Goal: Find specific page/section: Find specific page/section

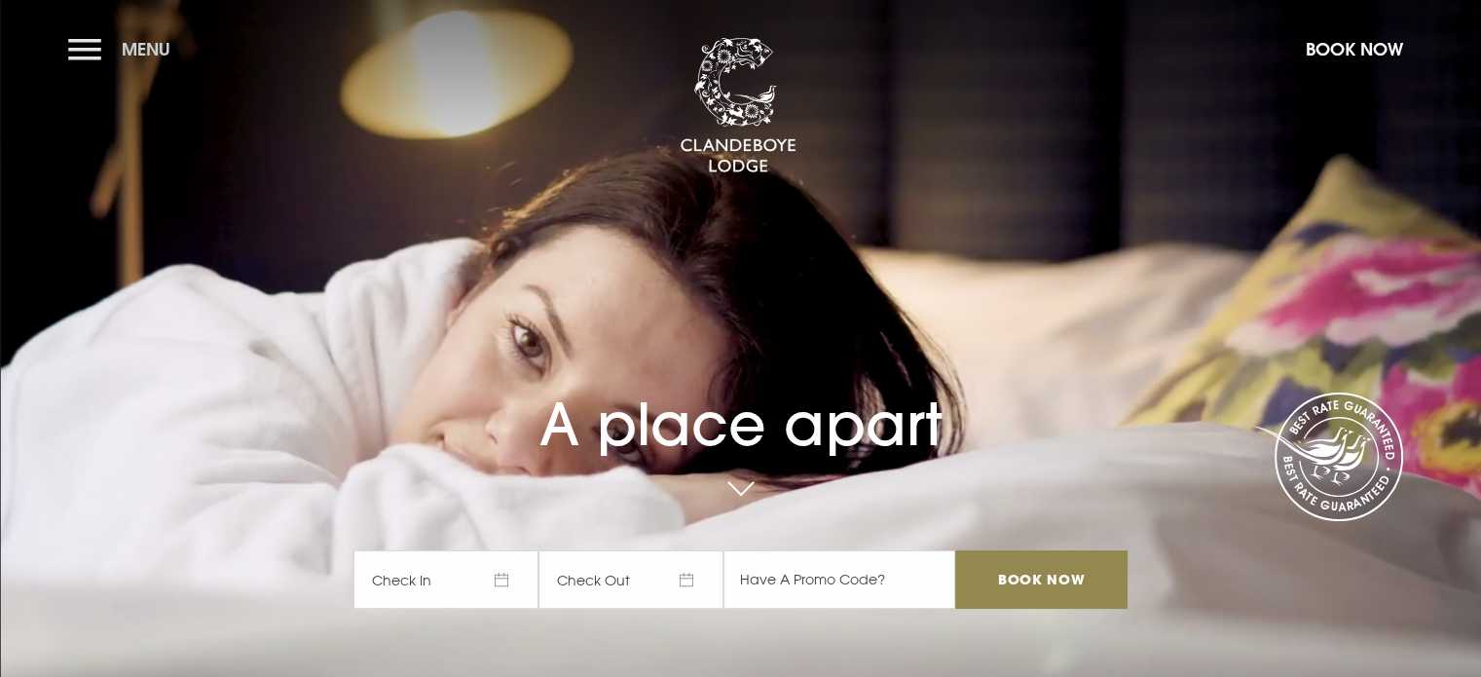
click at [77, 50] on button "Menu" at bounding box center [124, 49] width 112 height 42
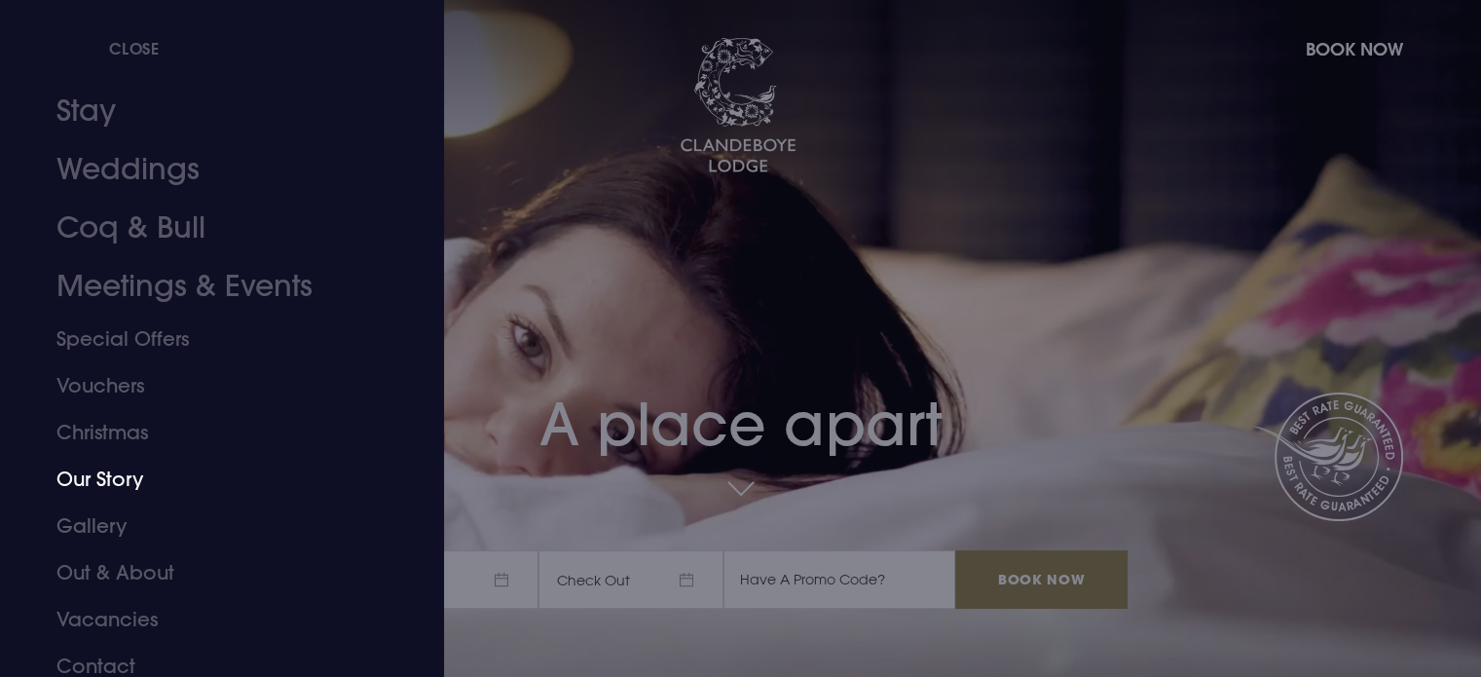
scroll to position [55, 0]
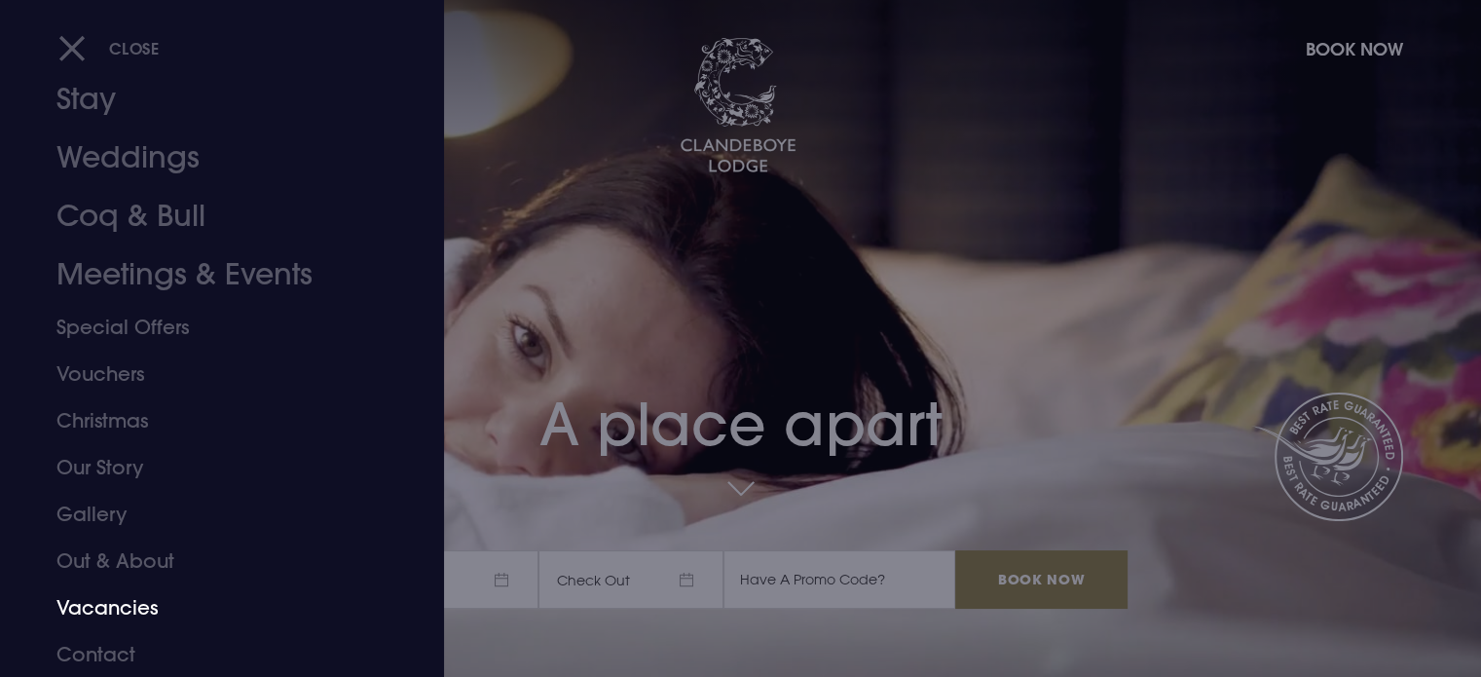
click at [116, 607] on link "Vacancies" at bounding box center [210, 607] width 308 height 47
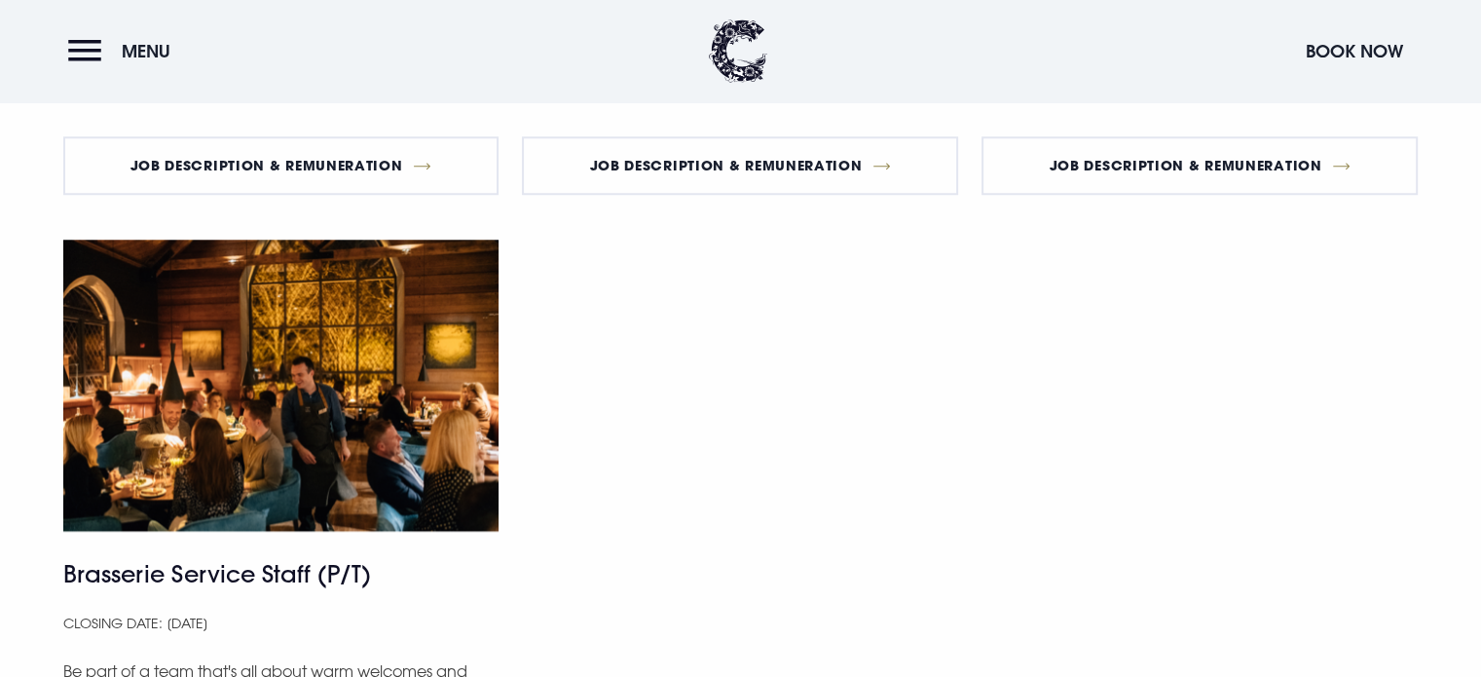
scroll to position [1266, 0]
